Goal: Communication & Community: Ask a question

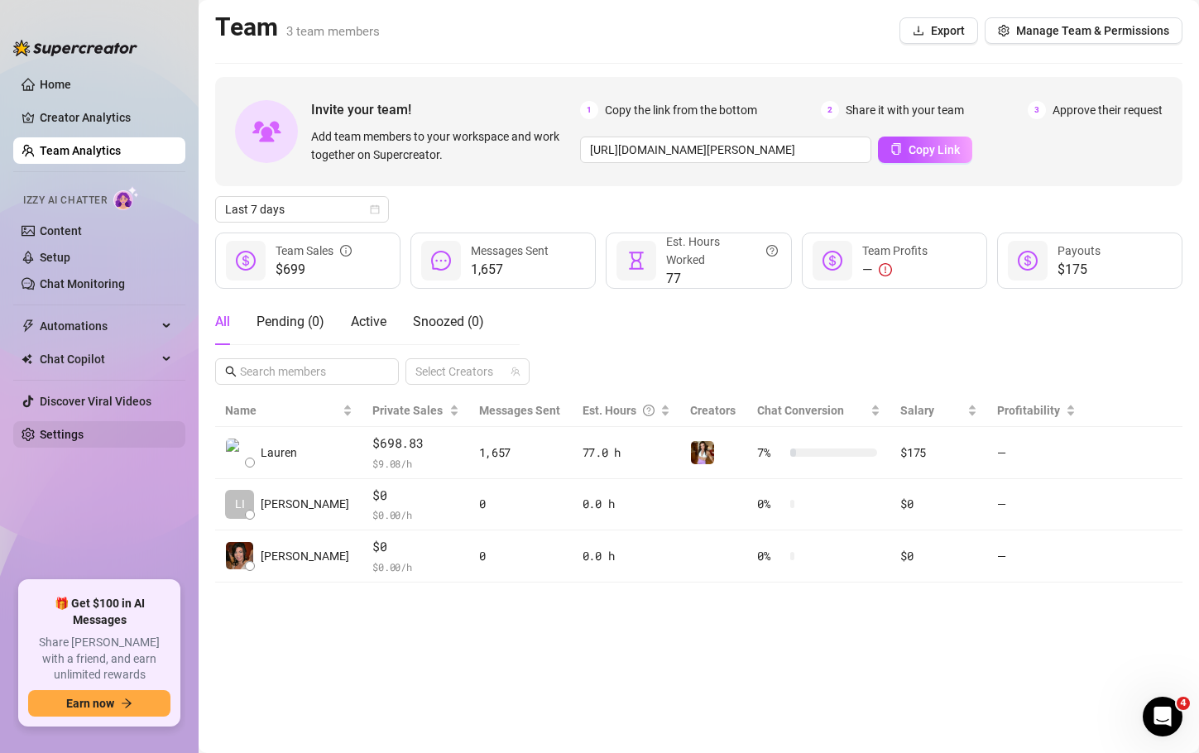
click at [68, 441] on link "Settings" at bounding box center [62, 434] width 44 height 13
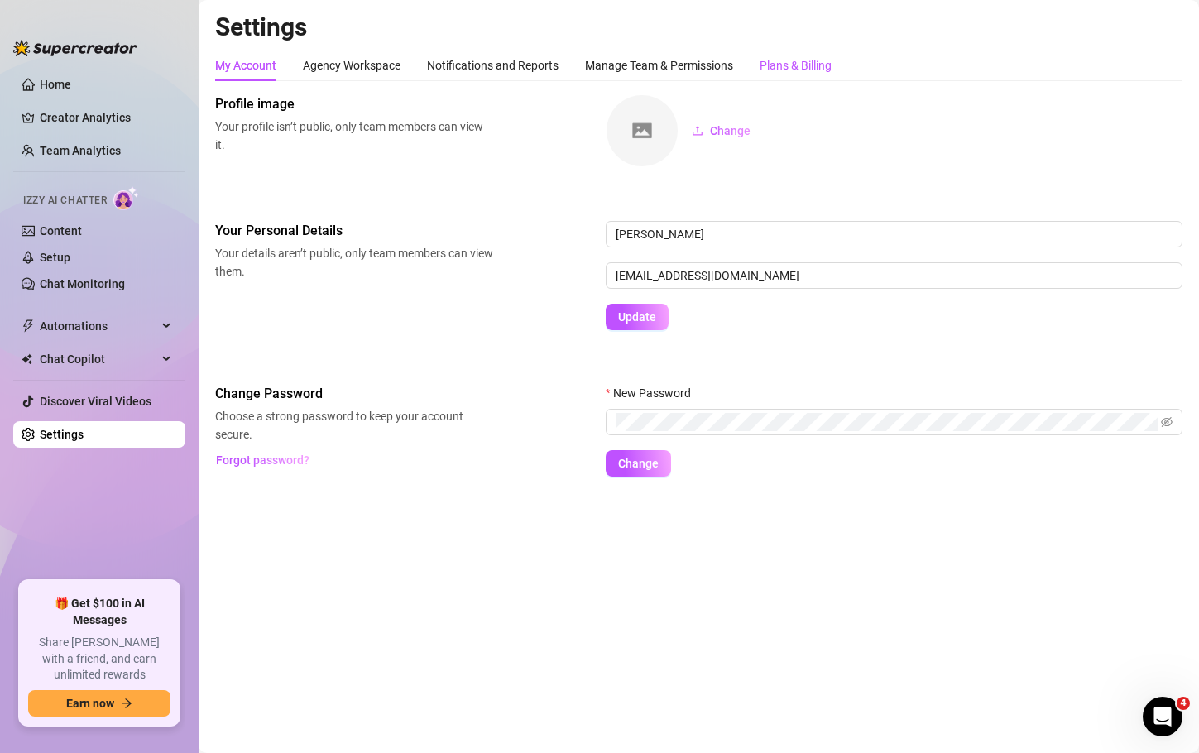
click at [826, 63] on div "Plans & Billing" at bounding box center [796, 65] width 72 height 18
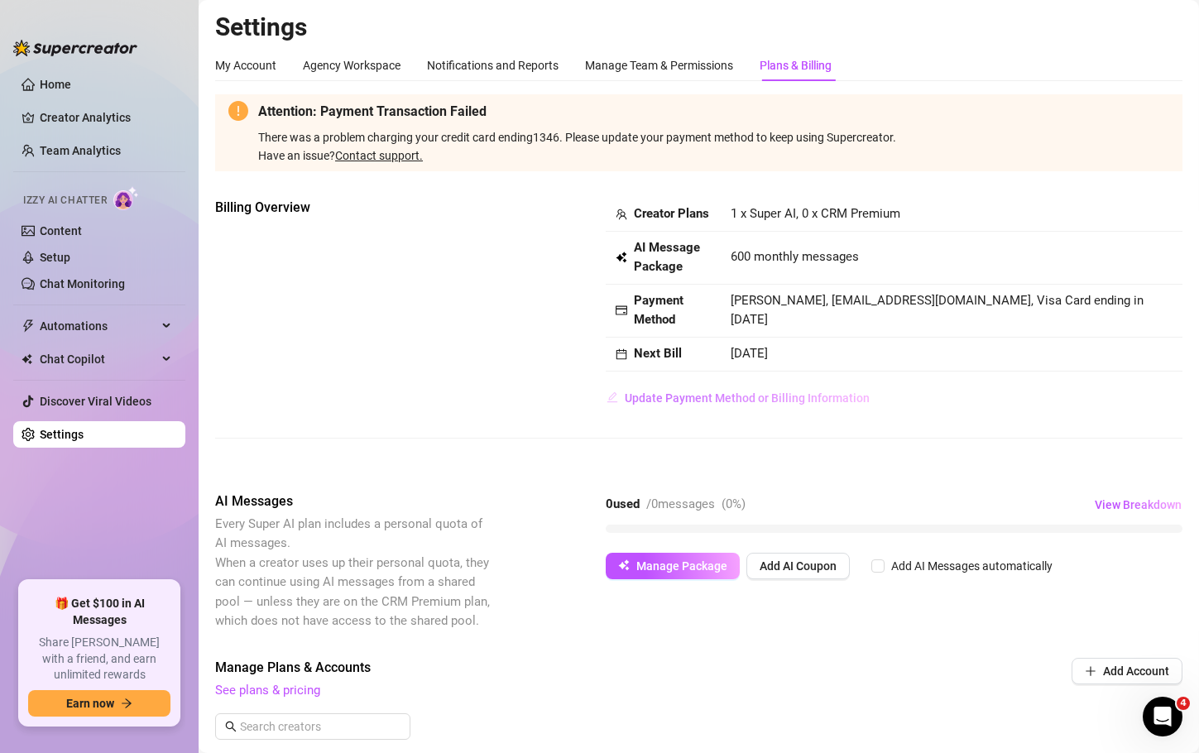
click at [776, 405] on span "Update Payment Method or Billing Information" at bounding box center [747, 398] width 245 height 13
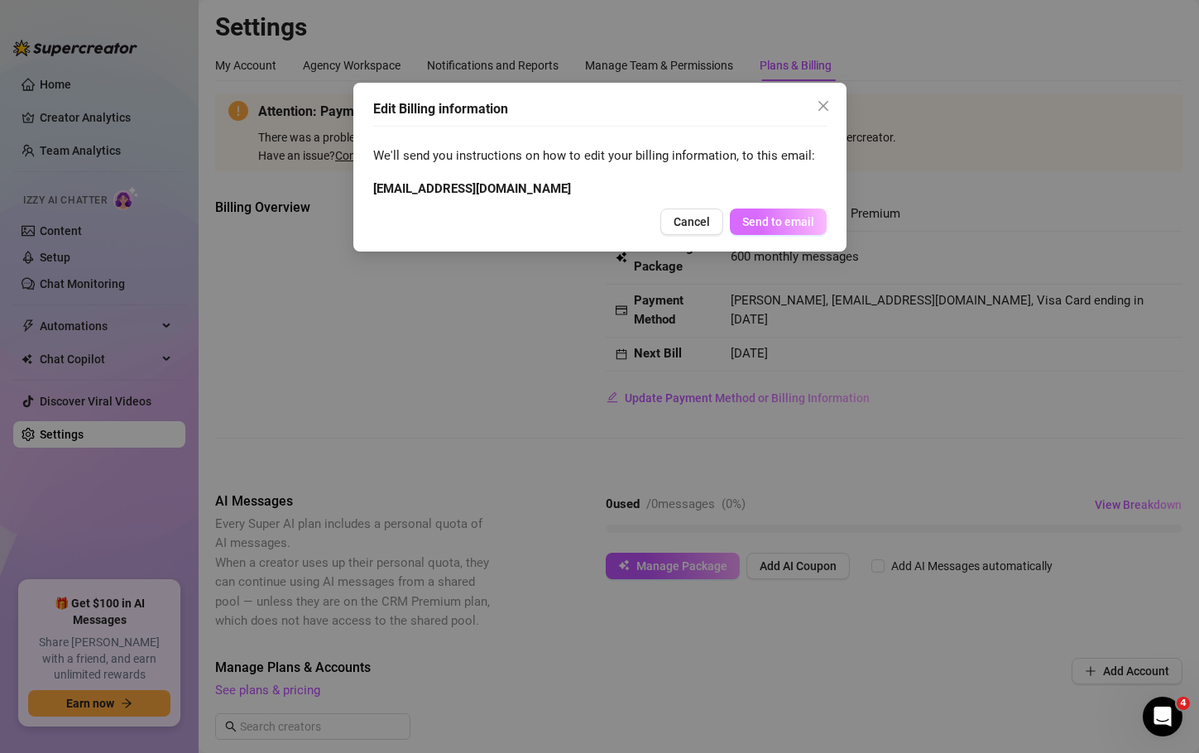
click at [786, 219] on span "Send to email" at bounding box center [779, 221] width 72 height 13
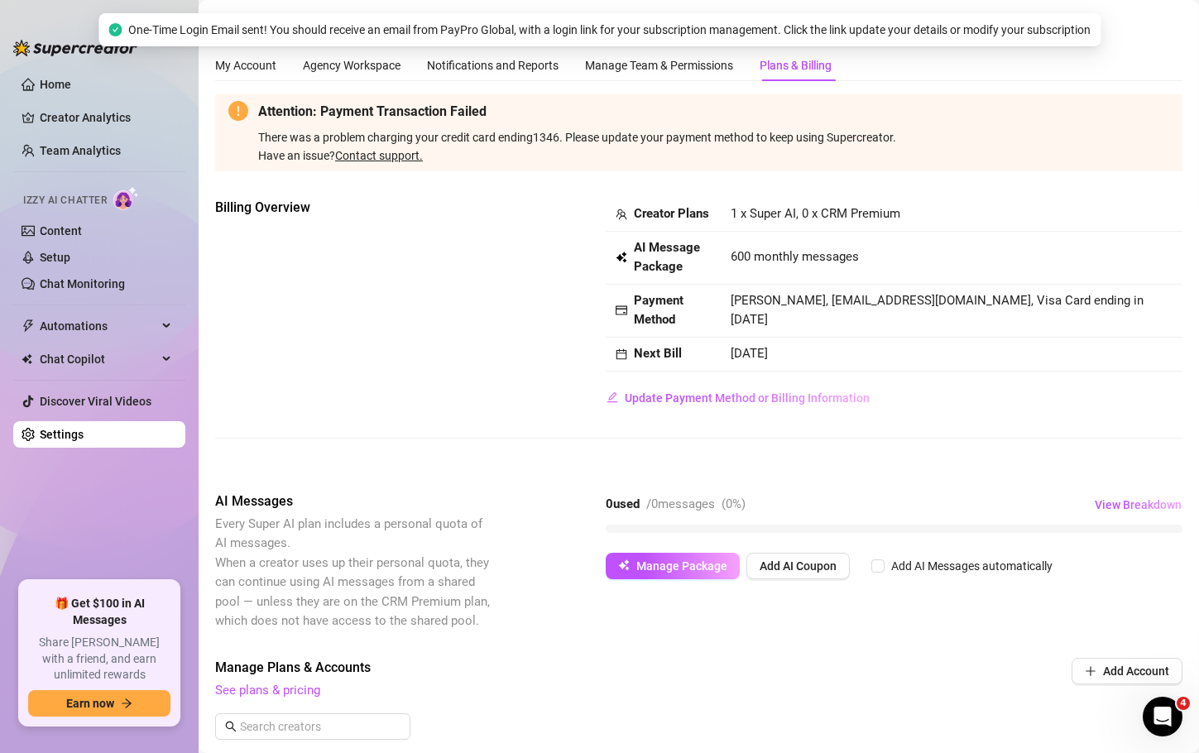
click at [384, 157] on link "Contact support." at bounding box center [379, 155] width 88 height 13
click at [690, 573] on span "Manage Package" at bounding box center [682, 566] width 91 height 13
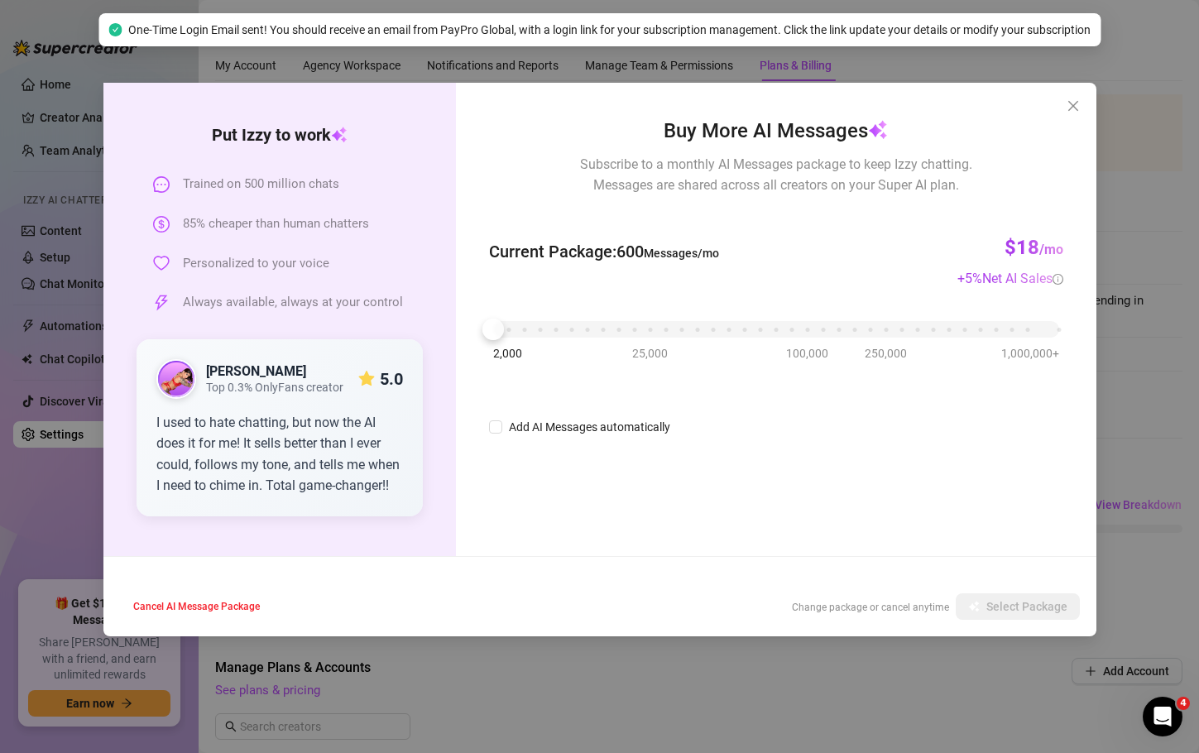
click at [690, 589] on div "Cancel AI Message Package Change package or cancel anytime Select Package" at bounding box center [599, 607] width 993 height 60
click at [497, 427] on input "Add AI Messages automatically" at bounding box center [495, 427] width 13 height 13
checkbox input "true"
click at [734, 421] on input "85%" at bounding box center [736, 427] width 56 height 25
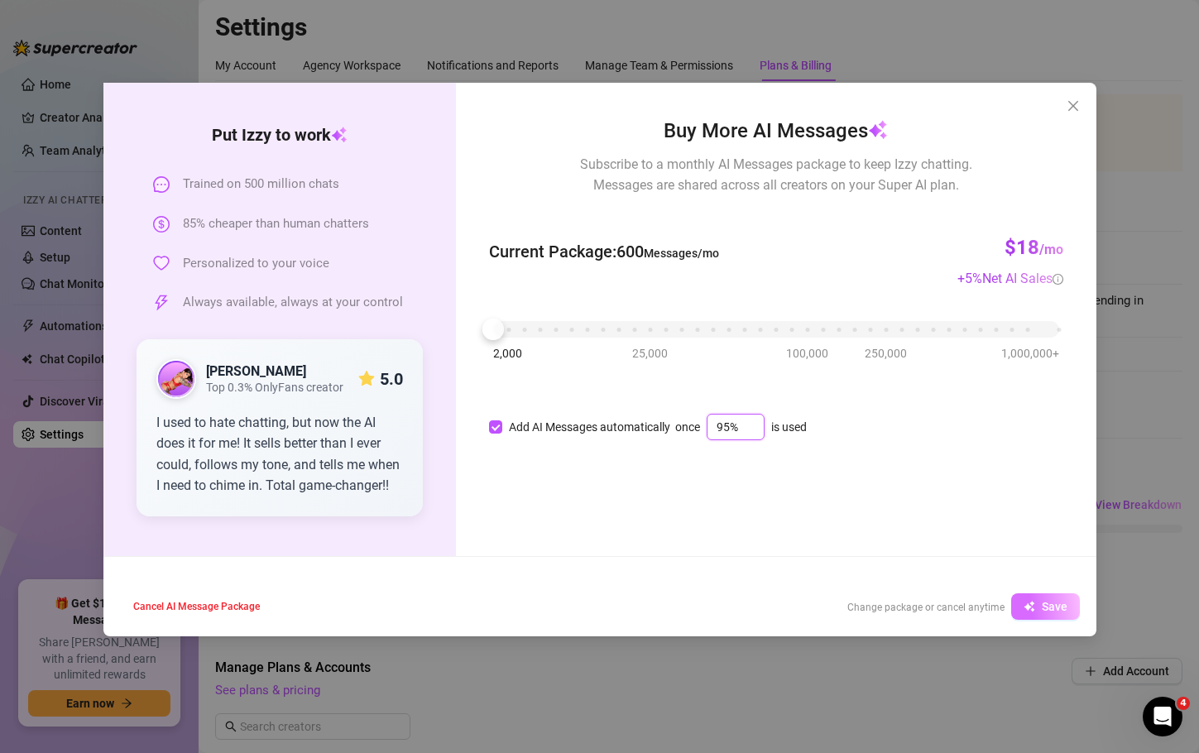
type input "95%"
click at [1034, 595] on button "Save" at bounding box center [1046, 607] width 69 height 26
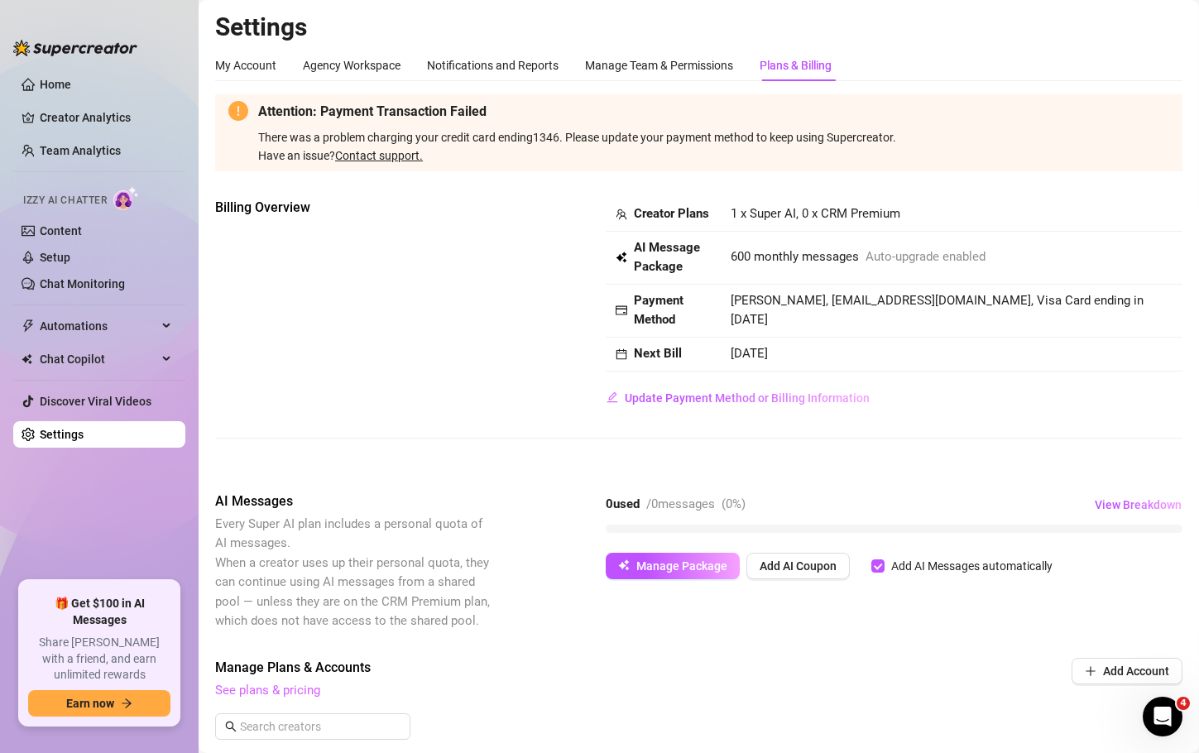
click at [257, 698] on link "See plans & pricing" at bounding box center [267, 690] width 105 height 15
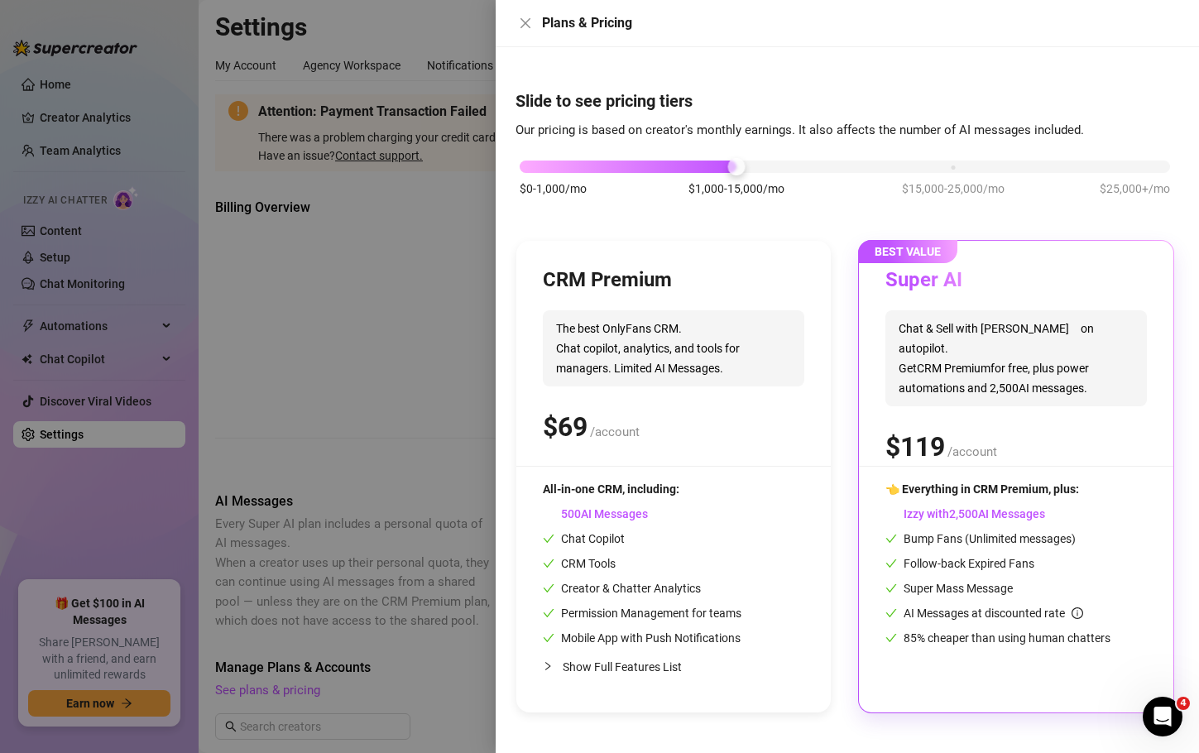
click at [388, 359] on div at bounding box center [599, 376] width 1199 height 753
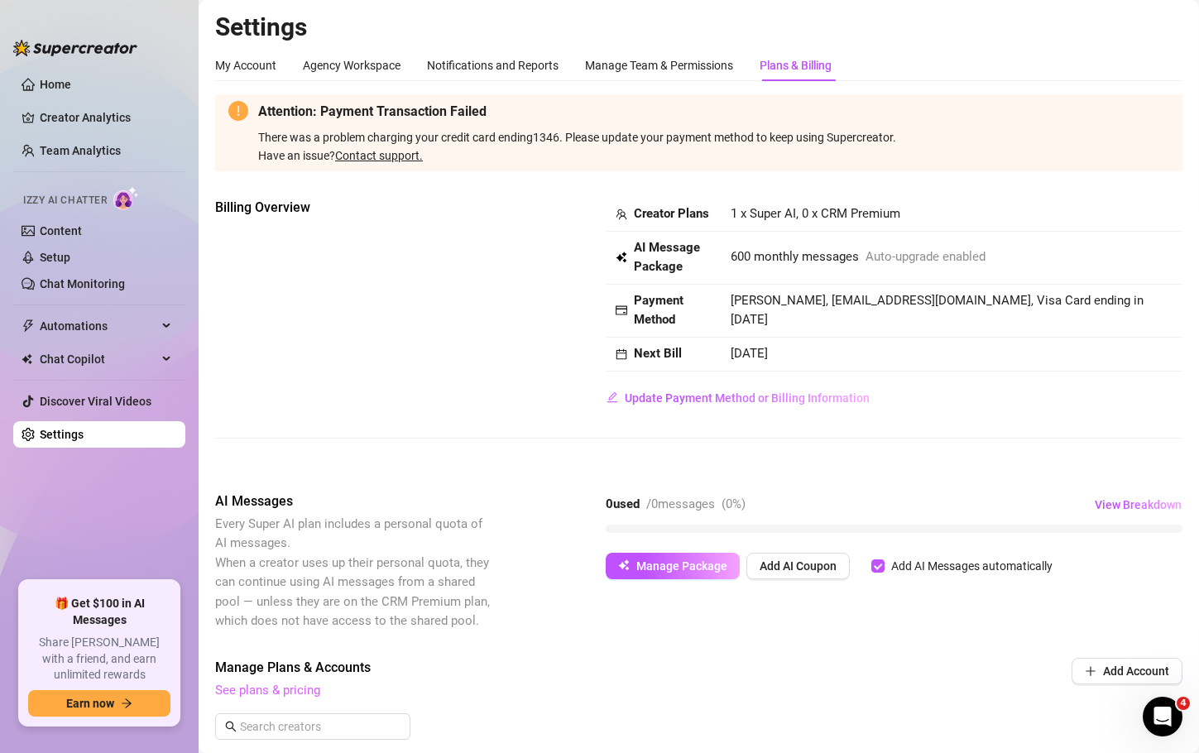
click at [252, 698] on link "See plans & pricing" at bounding box center [267, 690] width 105 height 15
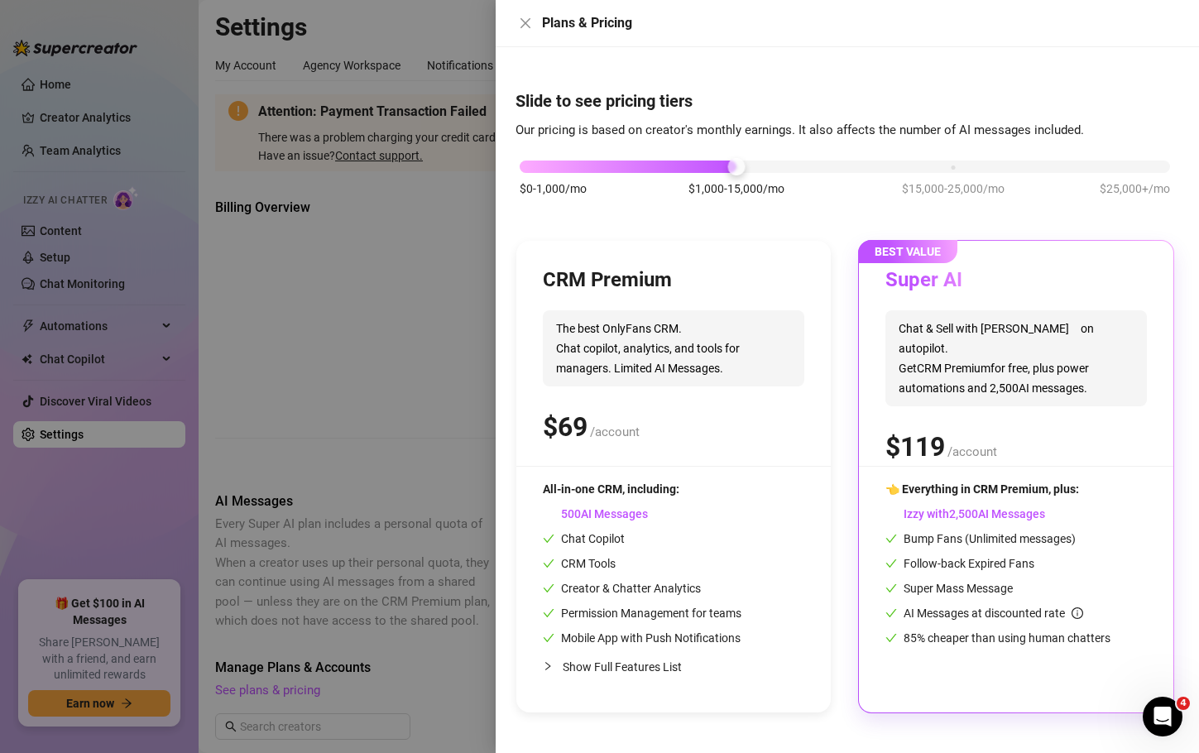
click at [401, 368] on div at bounding box center [599, 376] width 1199 height 753
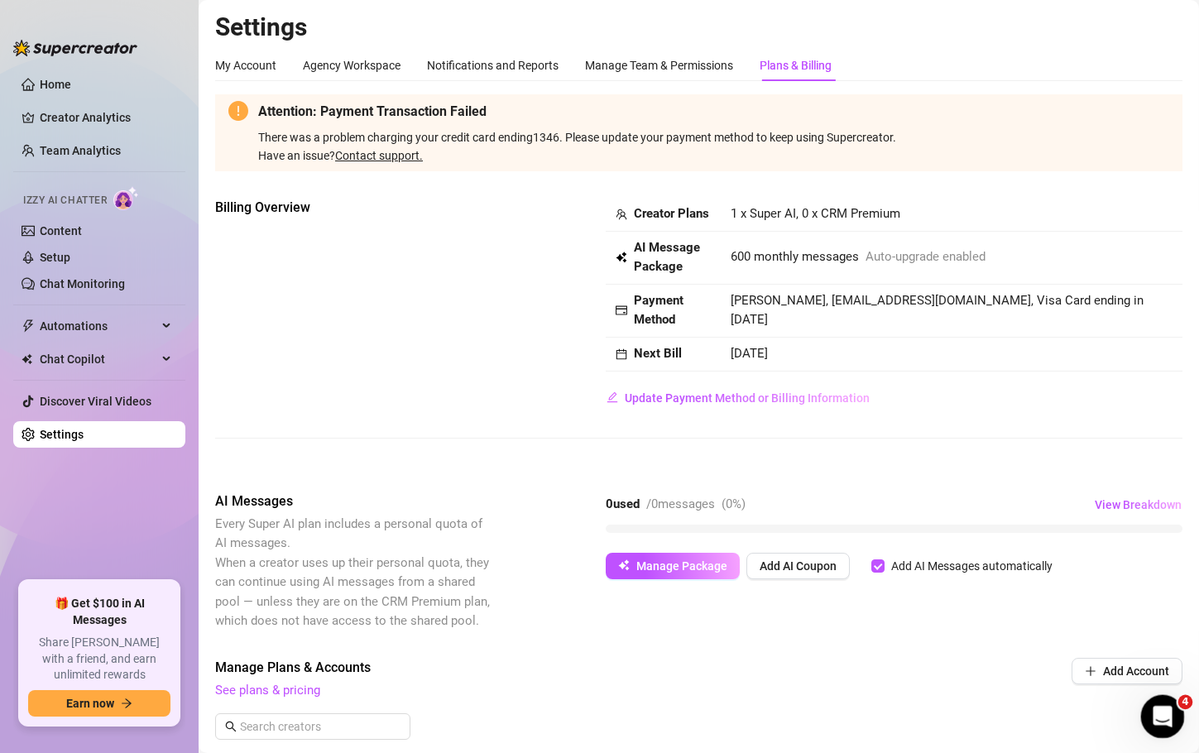
click at [1175, 720] on div "Open Intercom Messenger" at bounding box center [1160, 714] width 55 height 55
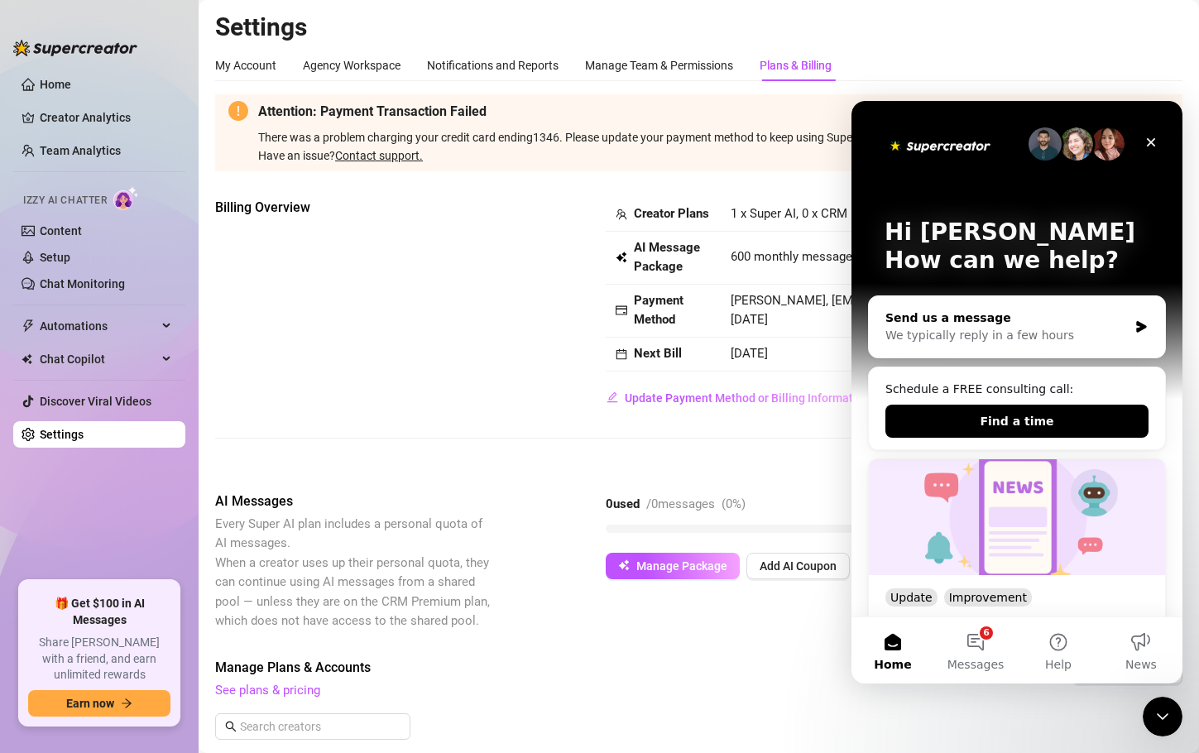
click at [1021, 324] on div "Send us a message" at bounding box center [1007, 318] width 243 height 17
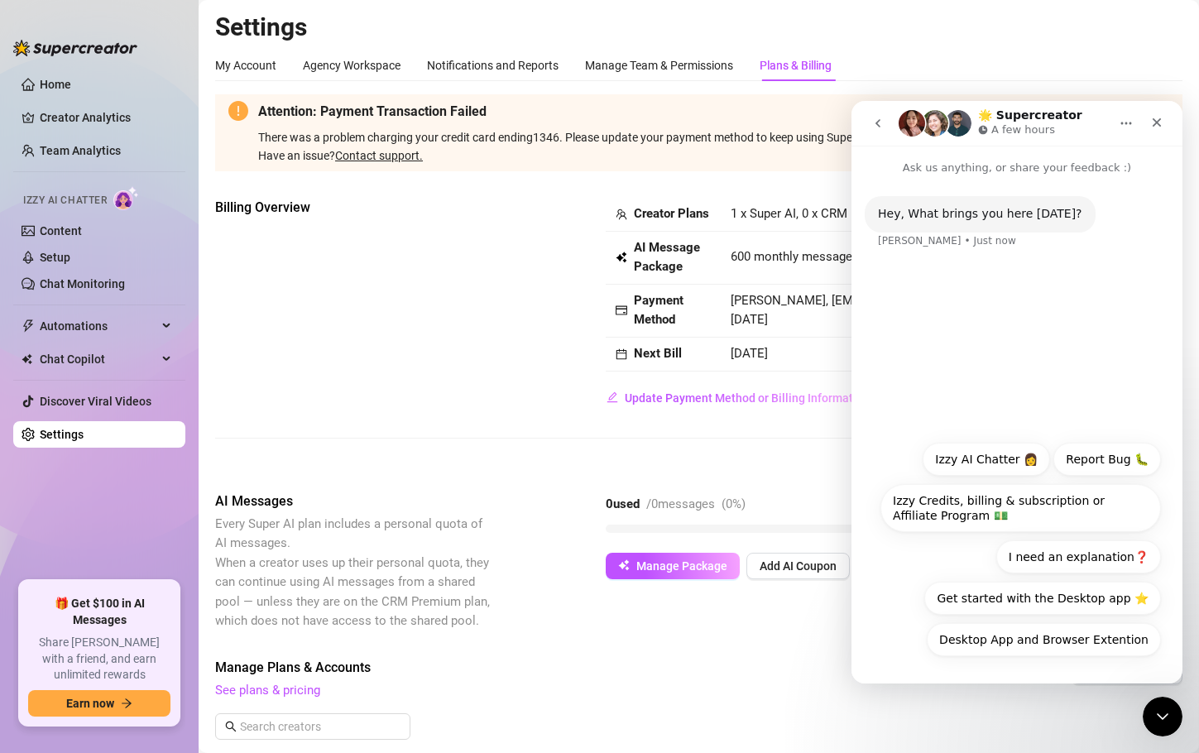
click at [961, 310] on div "Hey, What brings you here [DATE]? [PERSON_NAME] • Just now" at bounding box center [1017, 304] width 331 height 256
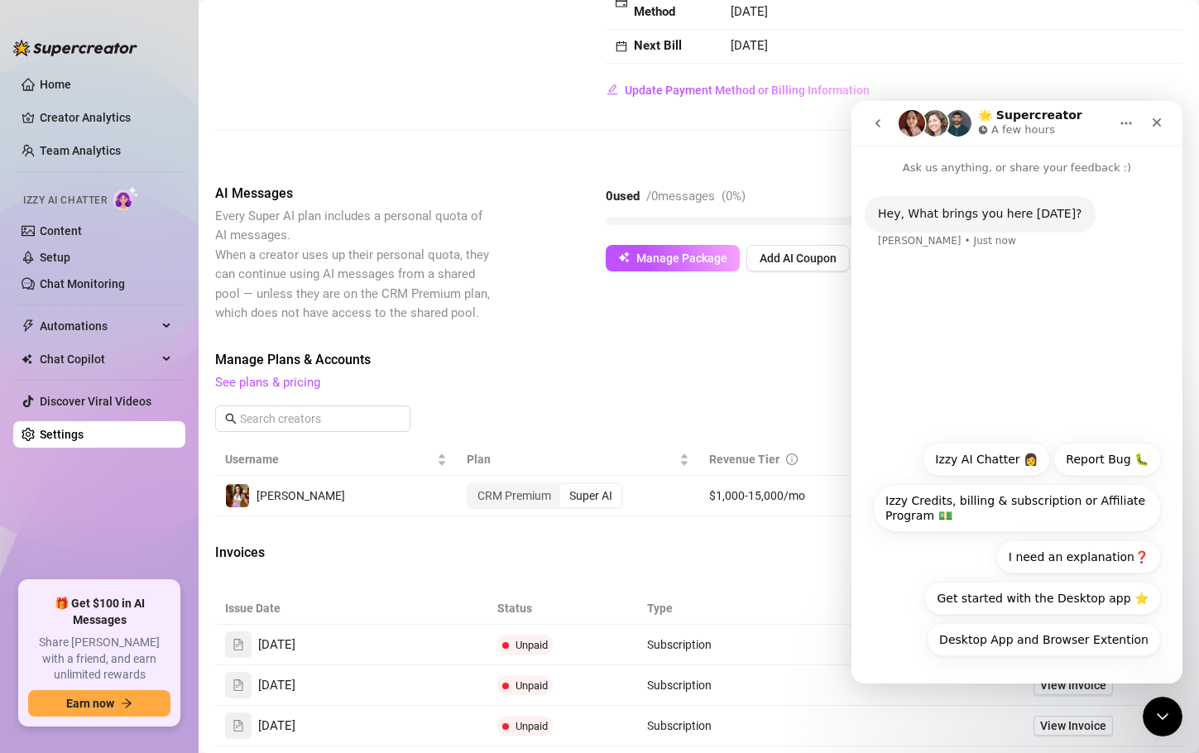
scroll to position [313, 0]
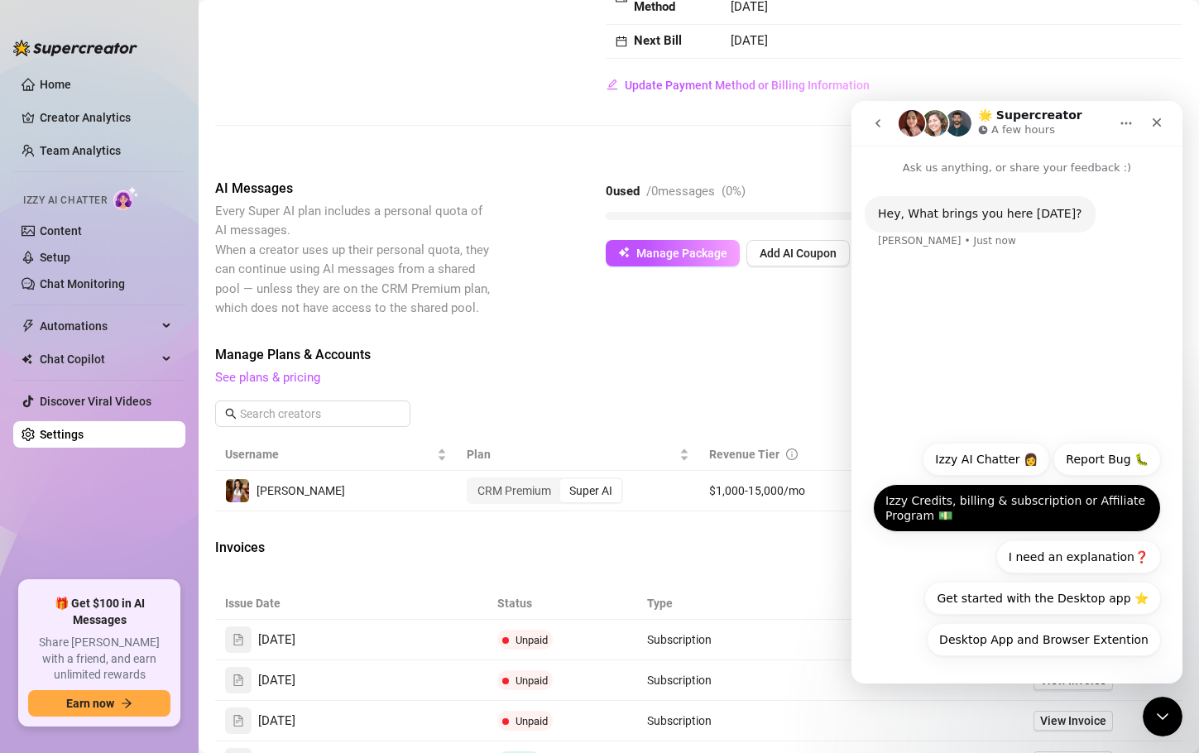
click at [1067, 508] on button "Izzy Credits, billing & subscription or Affiliate Program 💵" at bounding box center [1017, 508] width 288 height 48
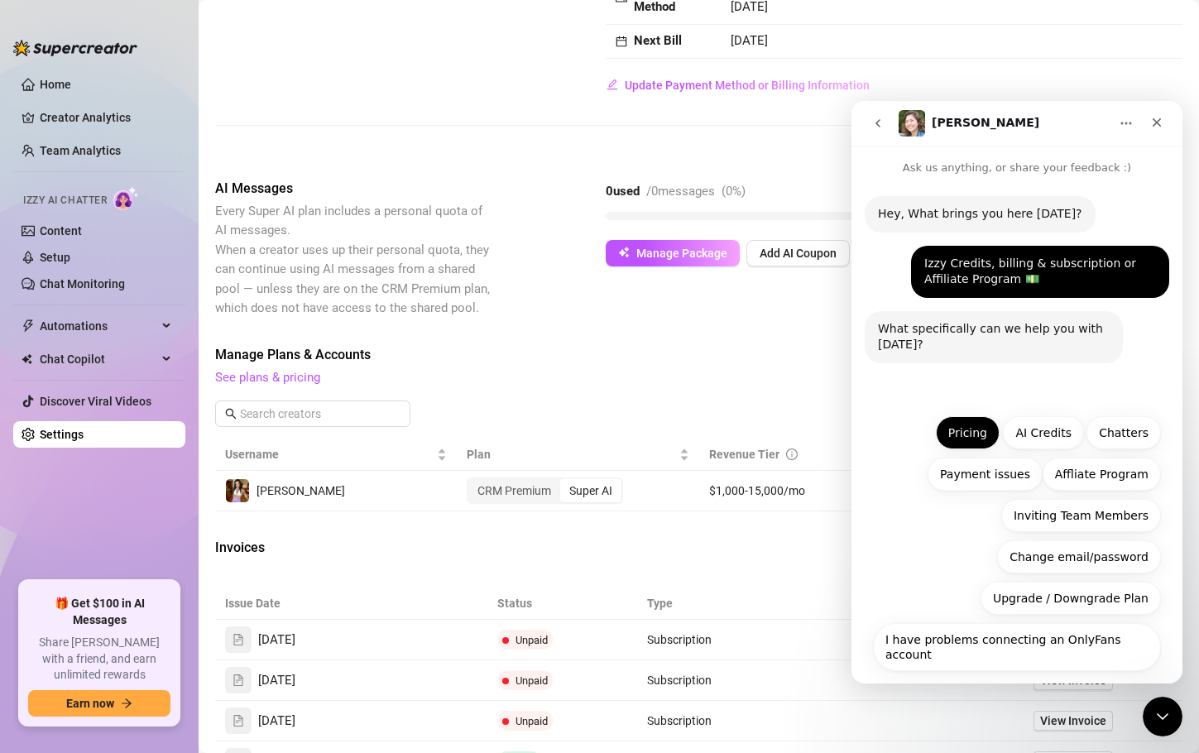
click at [985, 440] on button "Pricing" at bounding box center [968, 432] width 64 height 33
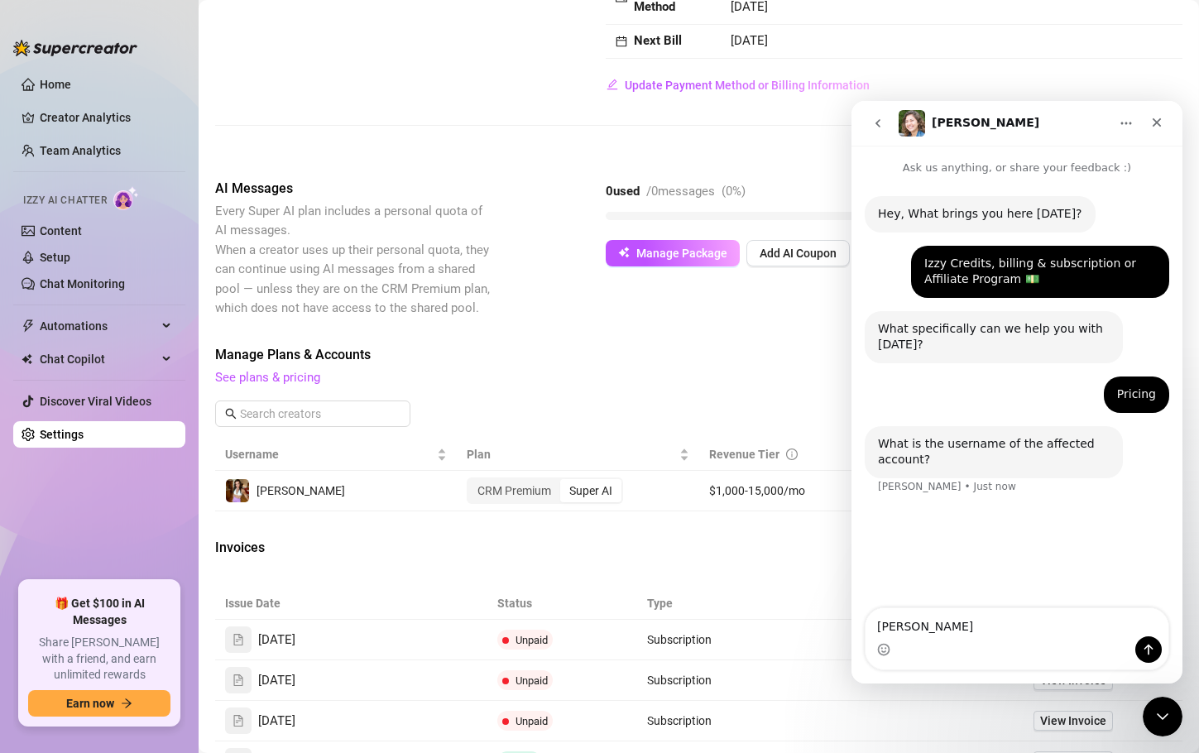
type textarea "[PERSON_NAME]"
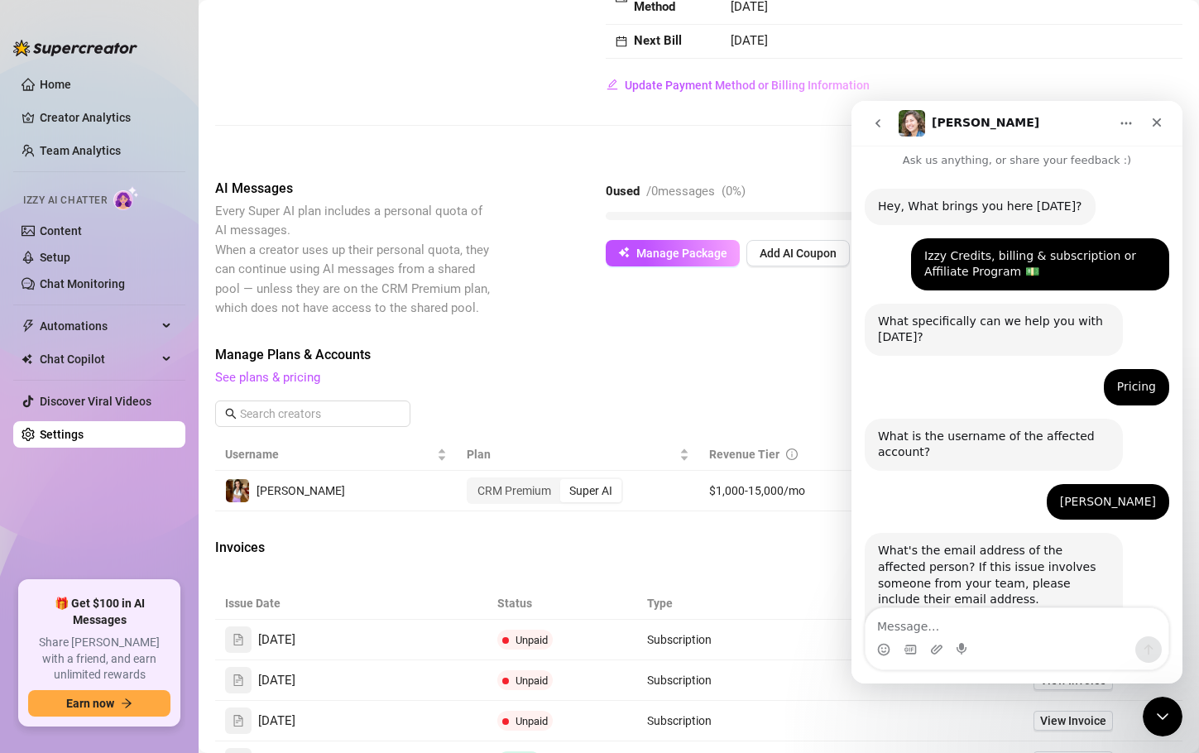
scroll to position [93, 0]
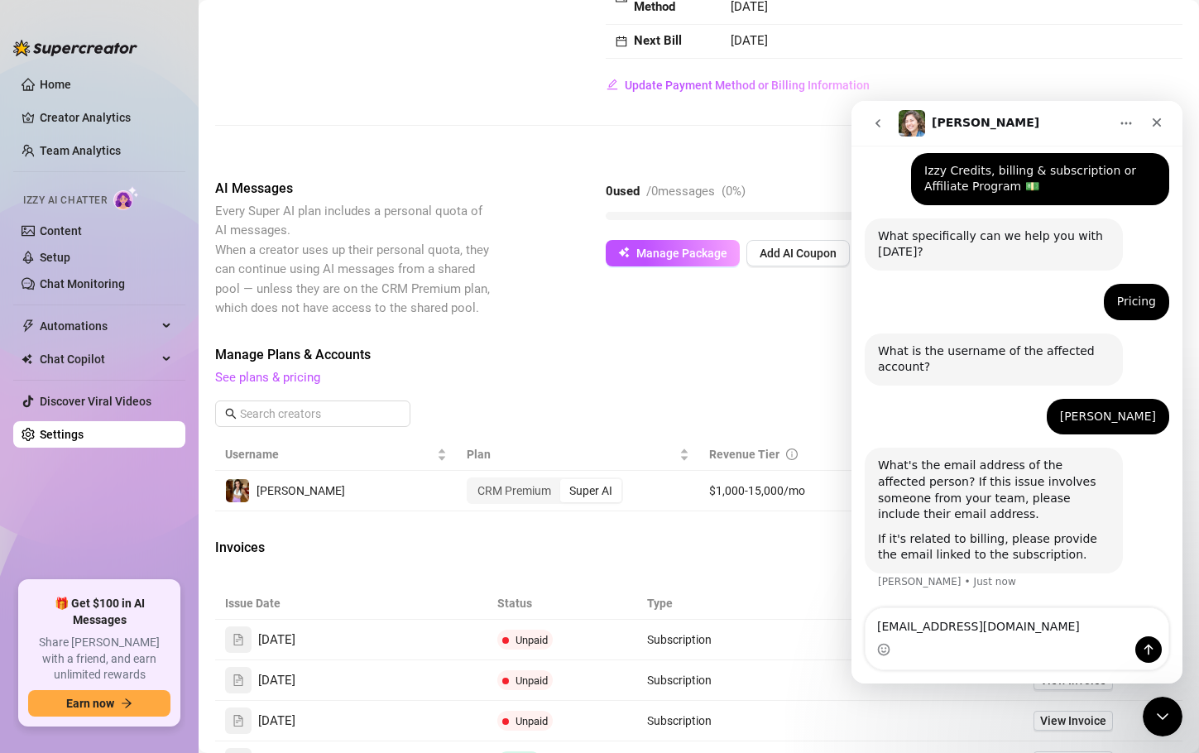
type textarea "[EMAIL_ADDRESS][DOMAIN_NAME]"
click at [1155, 655] on icon "Send a message…" at bounding box center [1148, 649] width 13 height 13
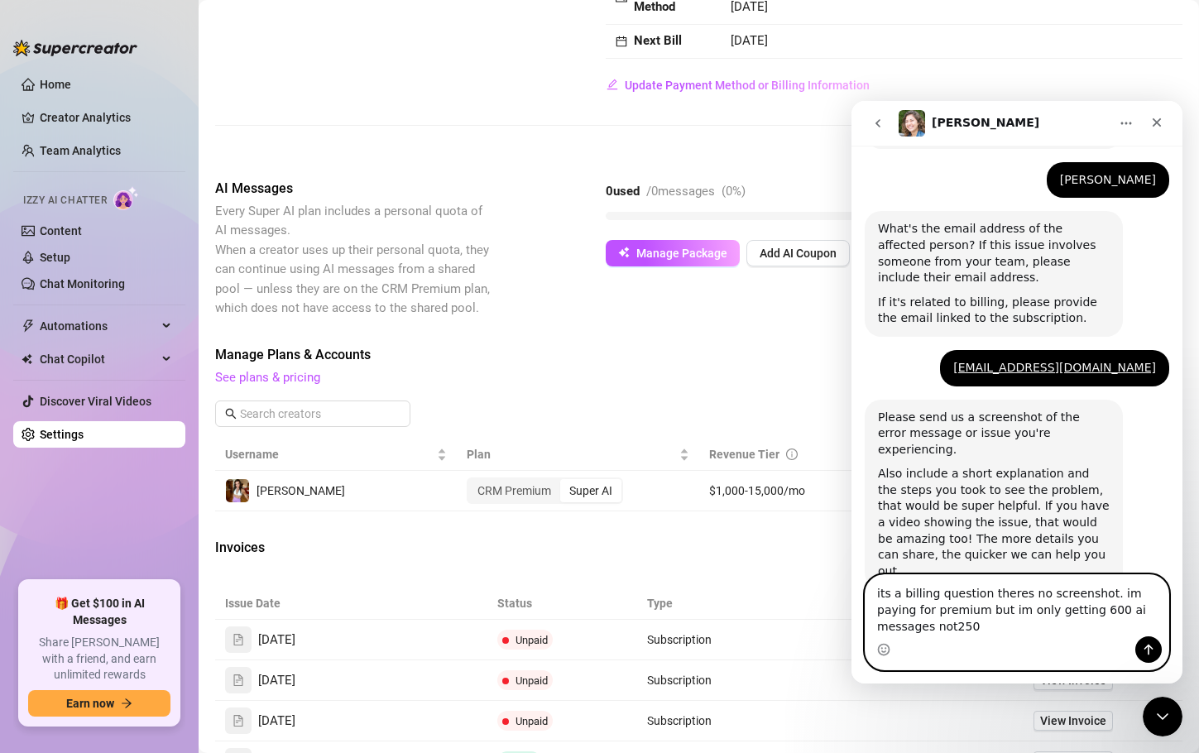
scroll to position [346, 0]
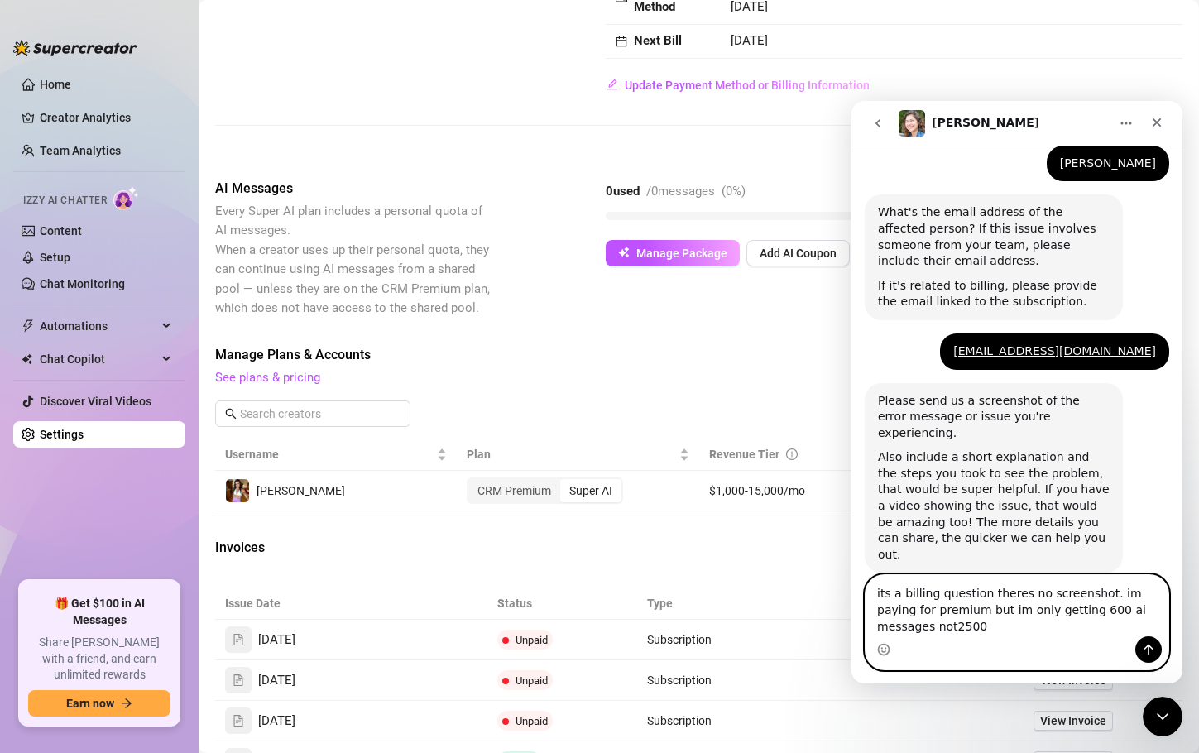
click at [892, 627] on textarea "its a billing question theres no screenshot. im paying for premium but im only …" at bounding box center [1017, 605] width 303 height 61
type textarea "its a billing question theres no screenshot. im paying for premium but im only …"
click at [1143, 647] on icon "Send a message…" at bounding box center [1148, 649] width 13 height 13
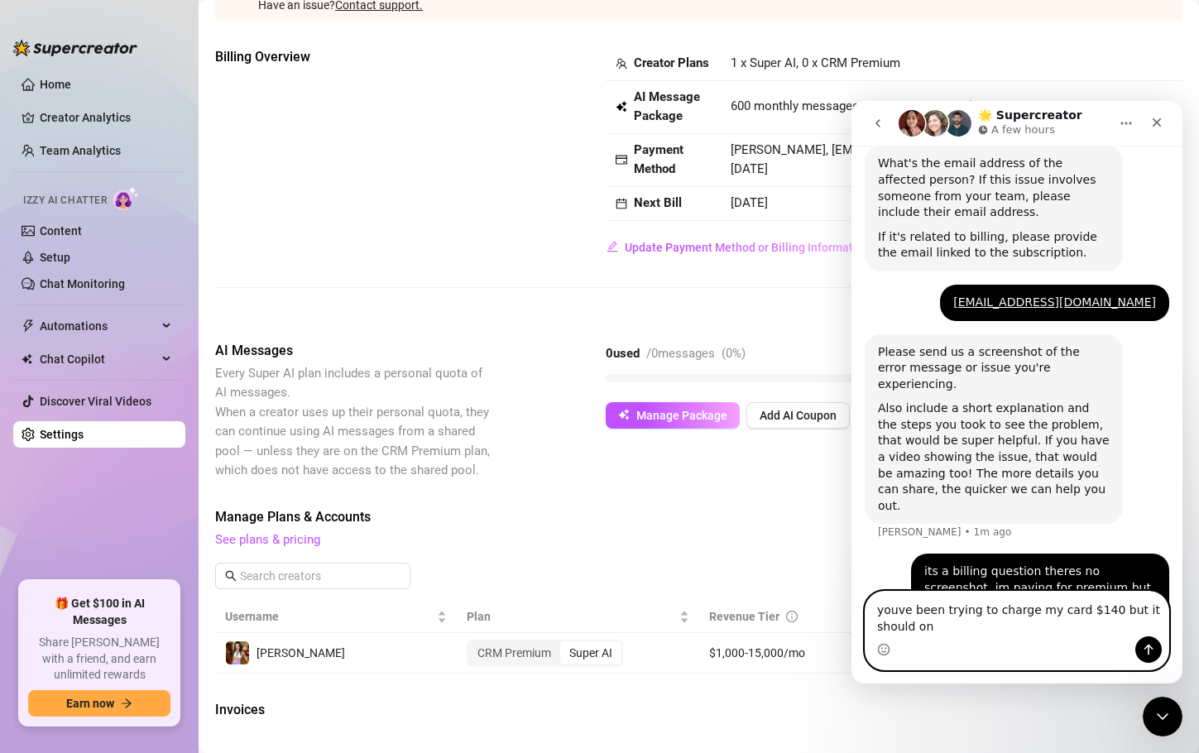
scroll to position [411, 0]
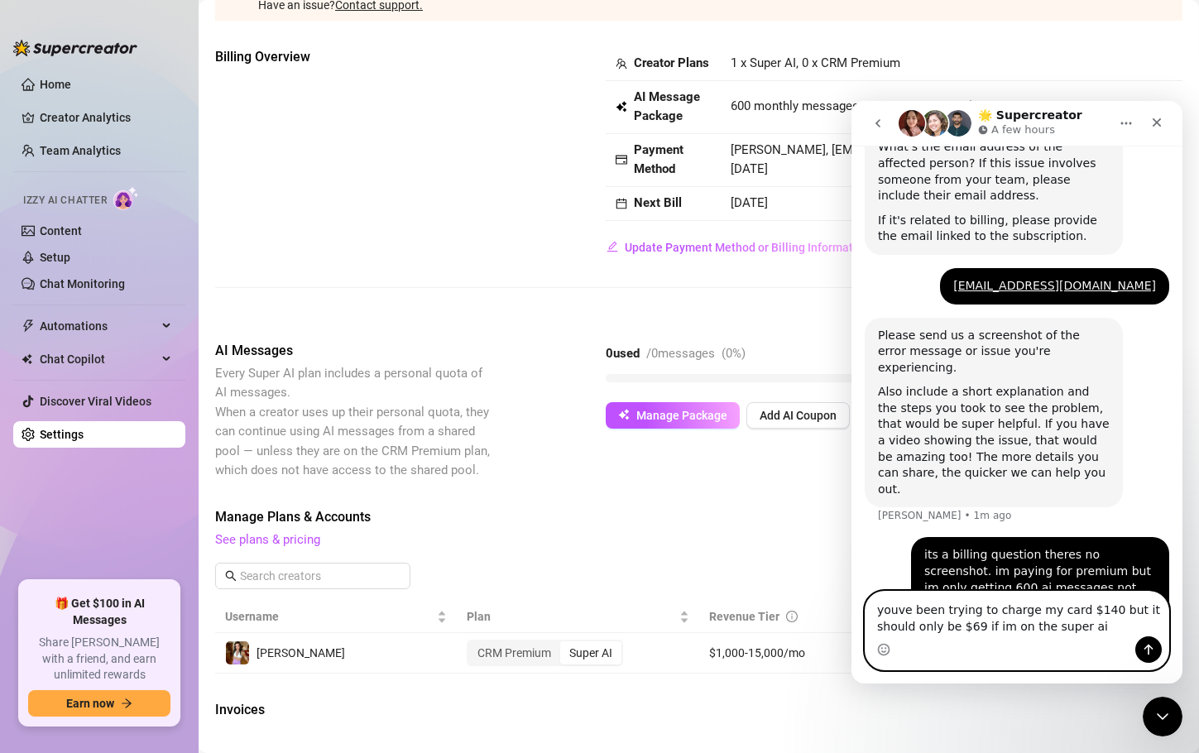
type textarea "youve been trying to charge my card $140 but it should only be $69 if im on the…"
click at [1148, 654] on icon "Send a message…" at bounding box center [1148, 649] width 13 height 13
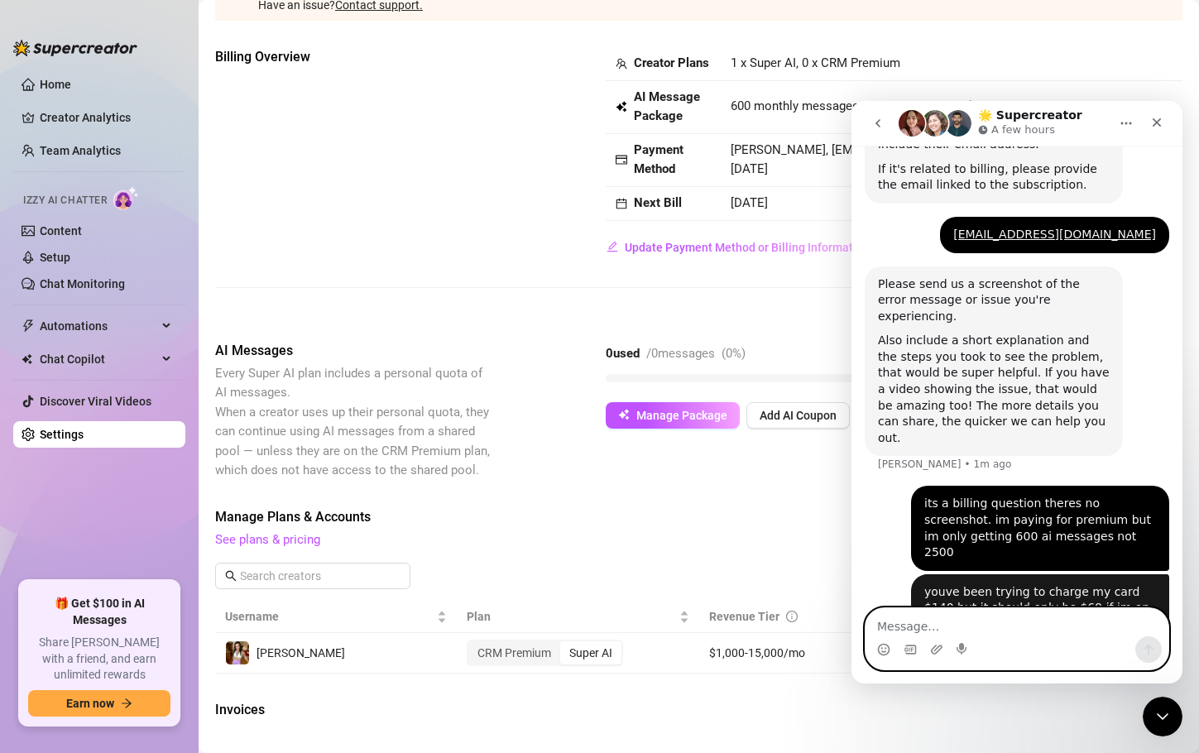
scroll to position [465, 0]
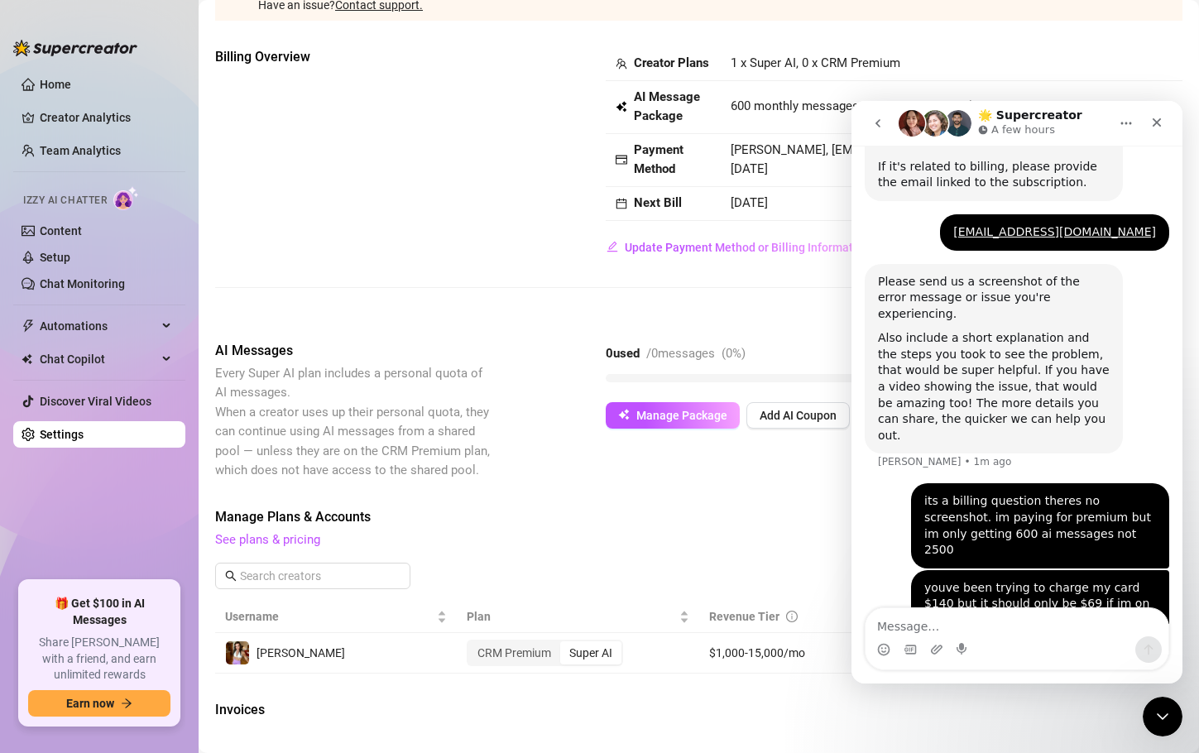
click at [725, 527] on span "Manage Plans & Accounts" at bounding box center [587, 517] width 744 height 20
click at [1146, 721] on div "Close Intercom Messenger" at bounding box center [1161, 714] width 40 height 40
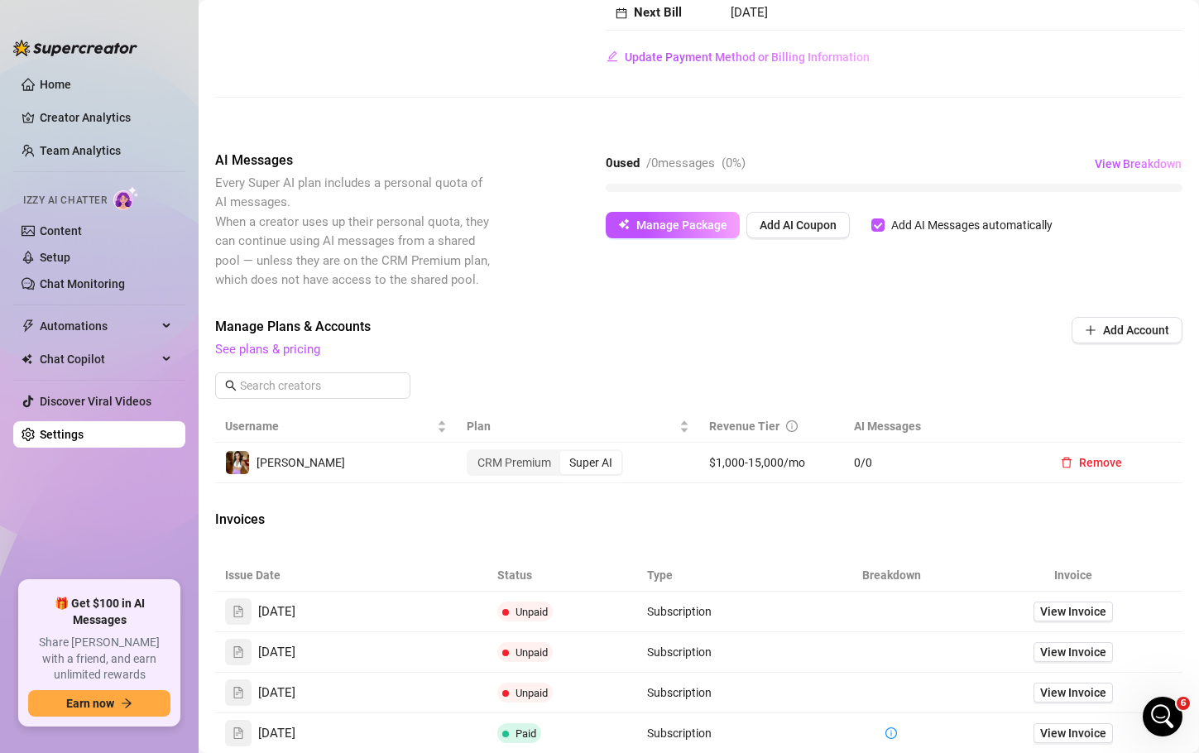
scroll to position [344, 0]
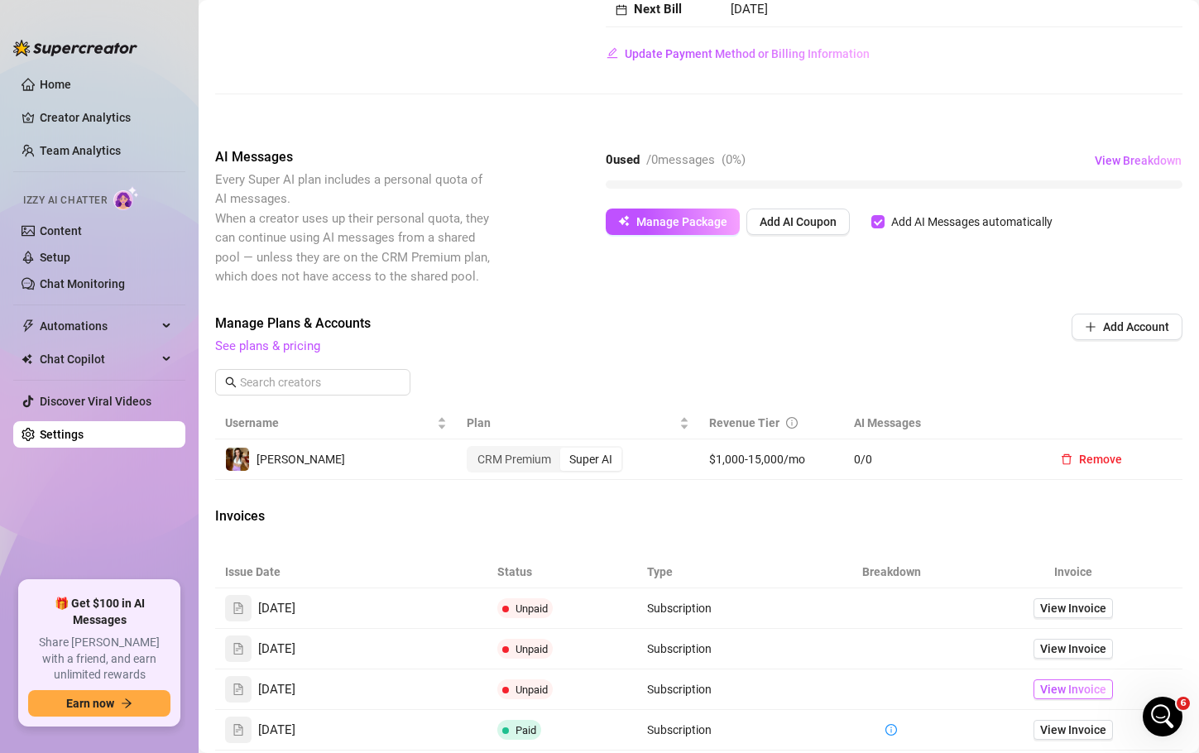
click at [1055, 699] on span "View Invoice" at bounding box center [1074, 689] width 66 height 18
click at [1161, 716] on icon "Open Intercom Messenger" at bounding box center [1161, 714] width 12 height 13
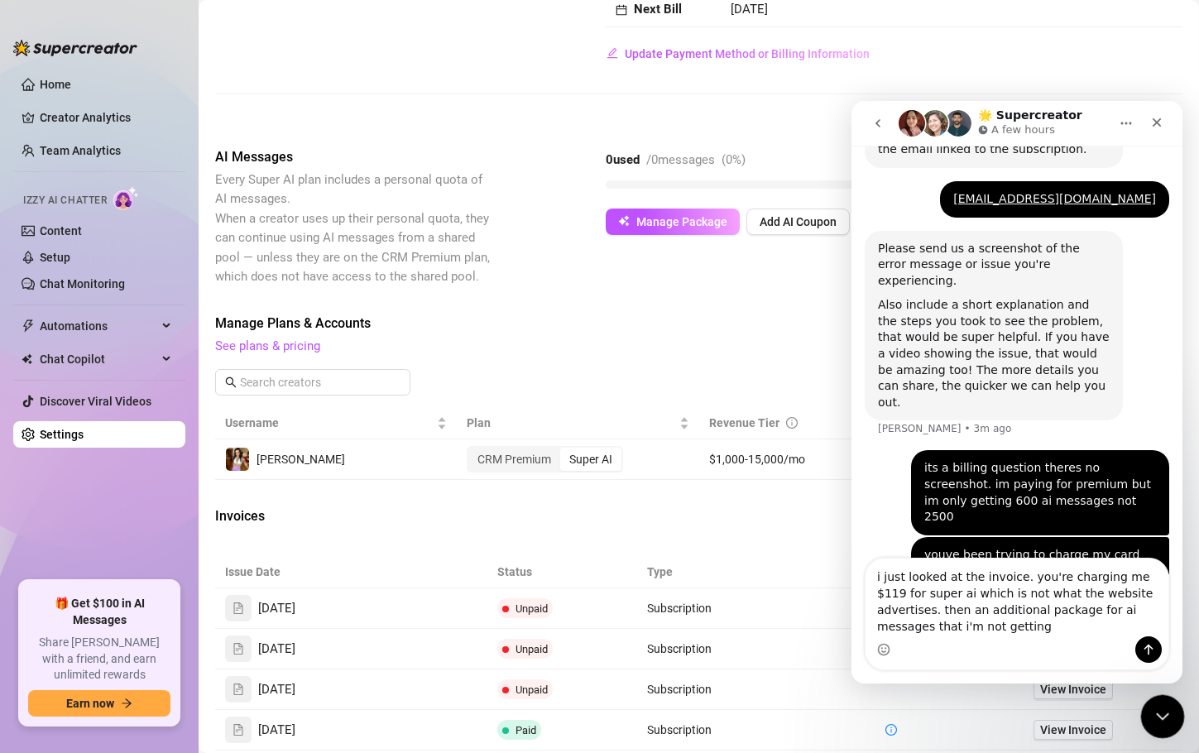
scroll to position [515, 0]
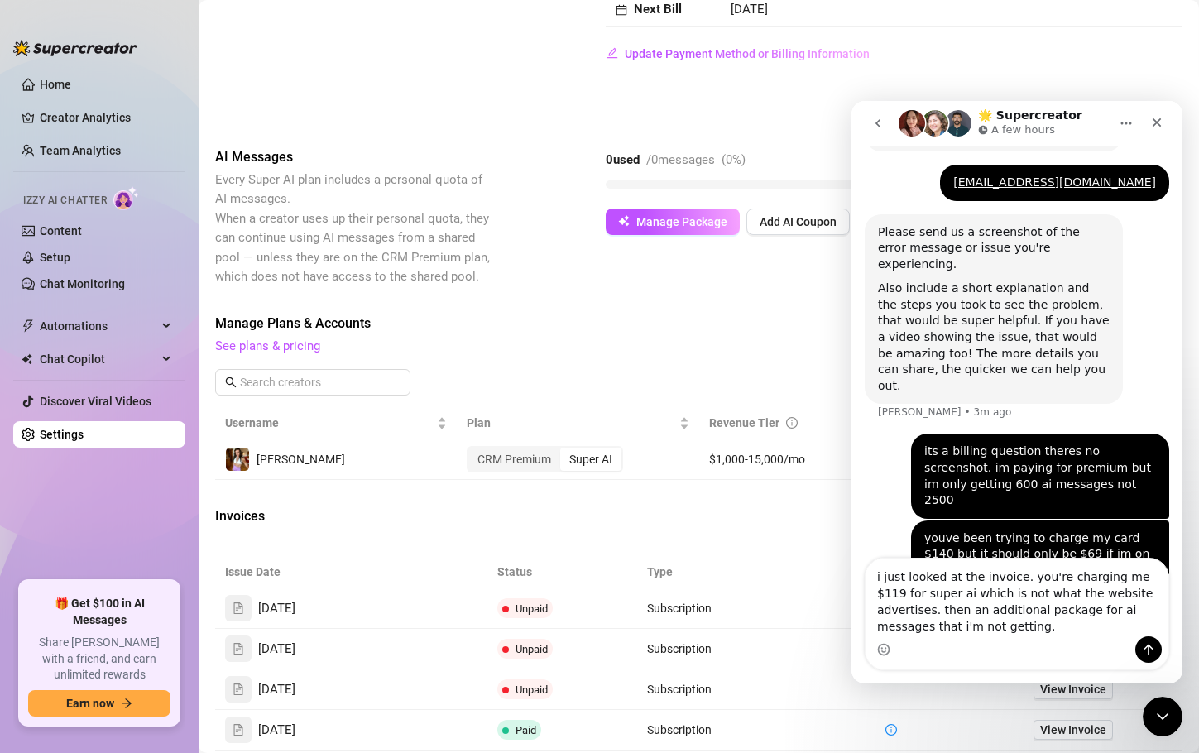
type textarea "i just looked at the invoice. you're charging me $119 for super ai which is not…"
click at [1155, 648] on icon "Send a message…" at bounding box center [1148, 649] width 13 height 13
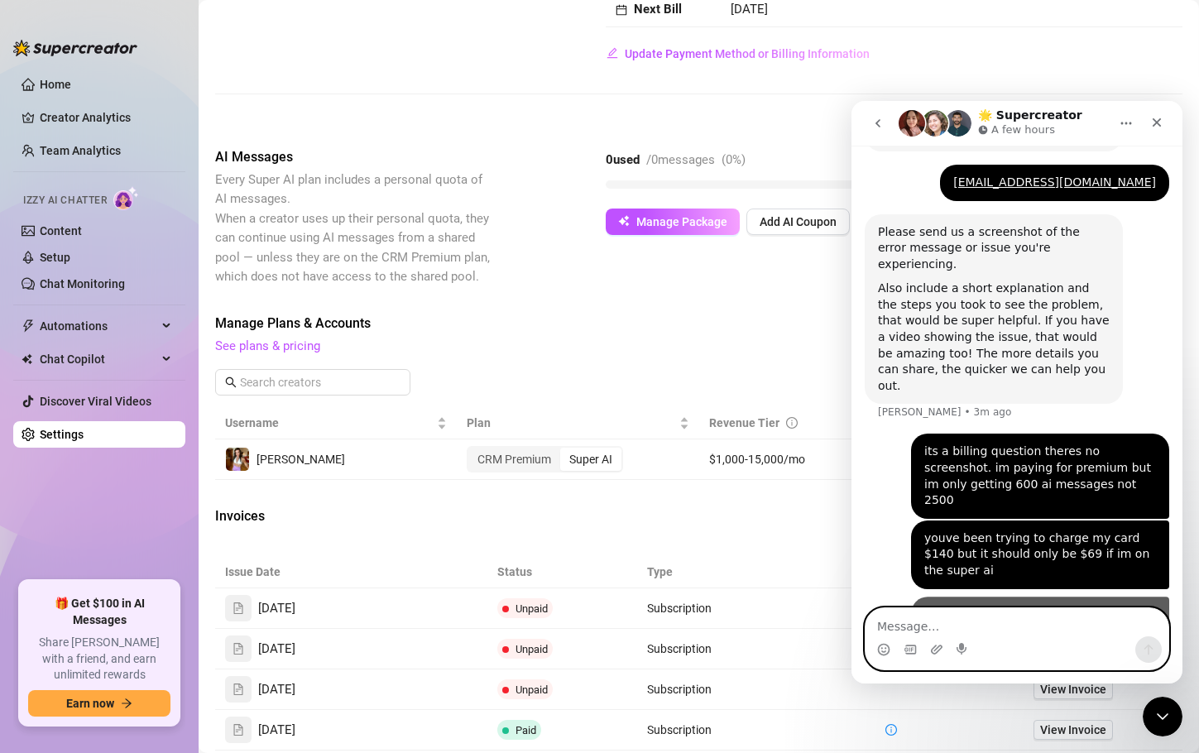
scroll to position [551, 0]
